Goal: Information Seeking & Learning: Learn about a topic

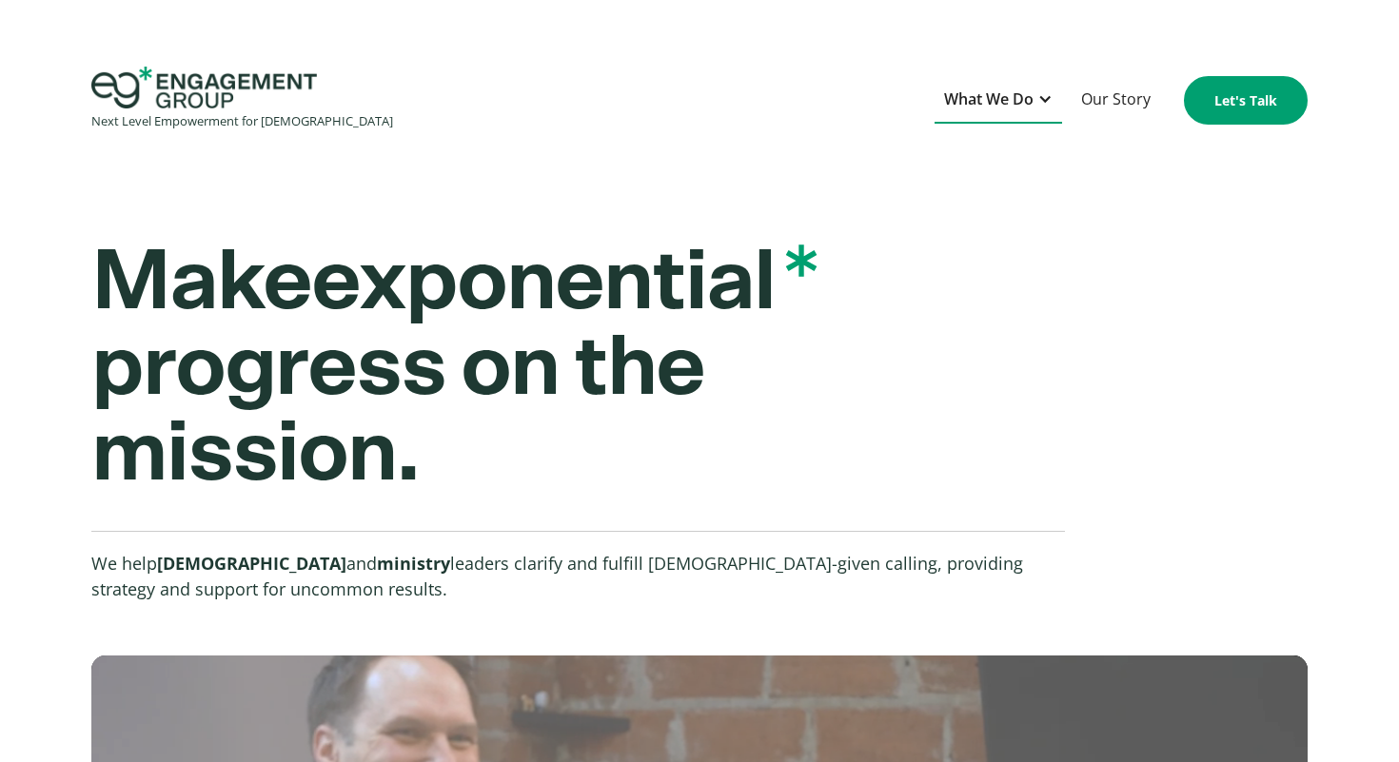
click at [1013, 101] on div "What We Do" at bounding box center [988, 100] width 89 height 26
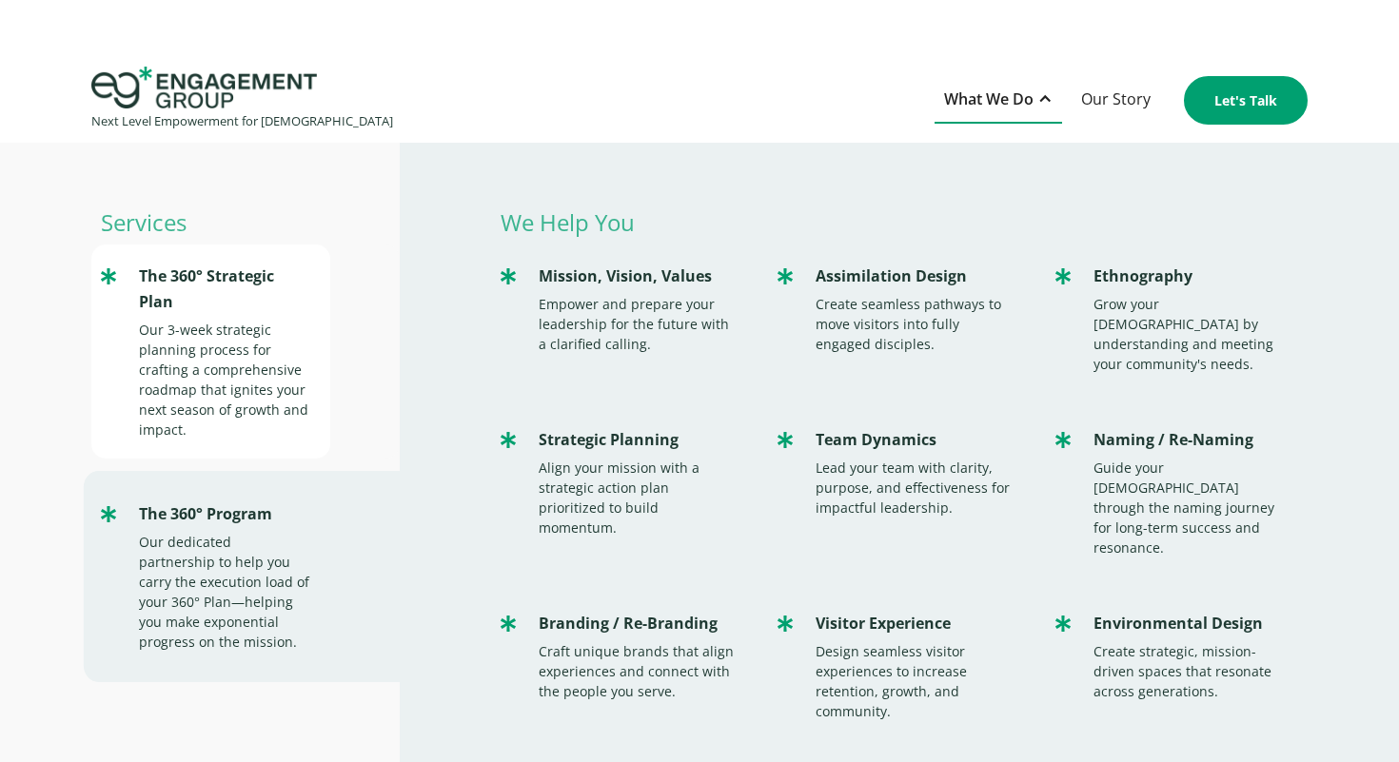
click at [197, 307] on div "The 360° Strategic Plan" at bounding box center [225, 289] width 172 height 51
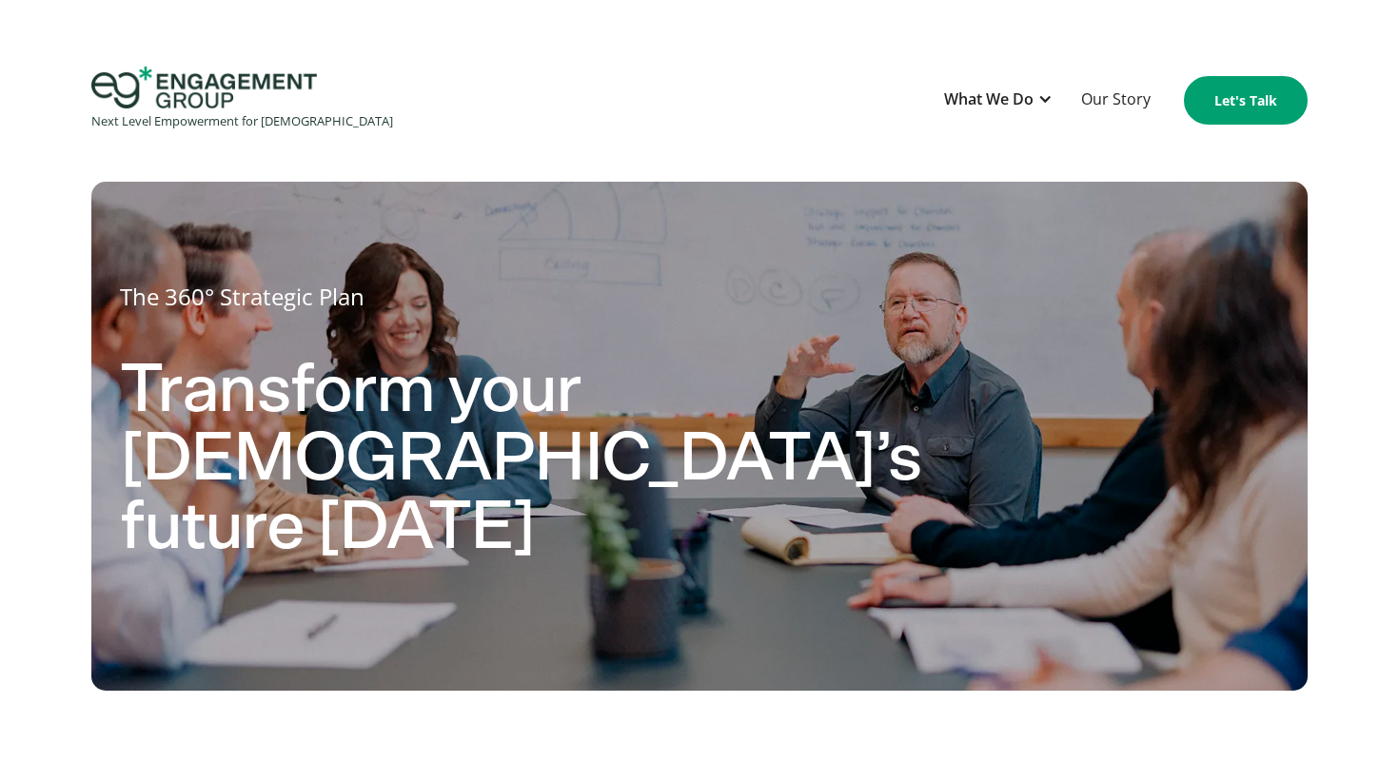
click at [199, 82] on img "home" at bounding box center [204, 88] width 226 height 42
